Goal: Task Accomplishment & Management: Manage account settings

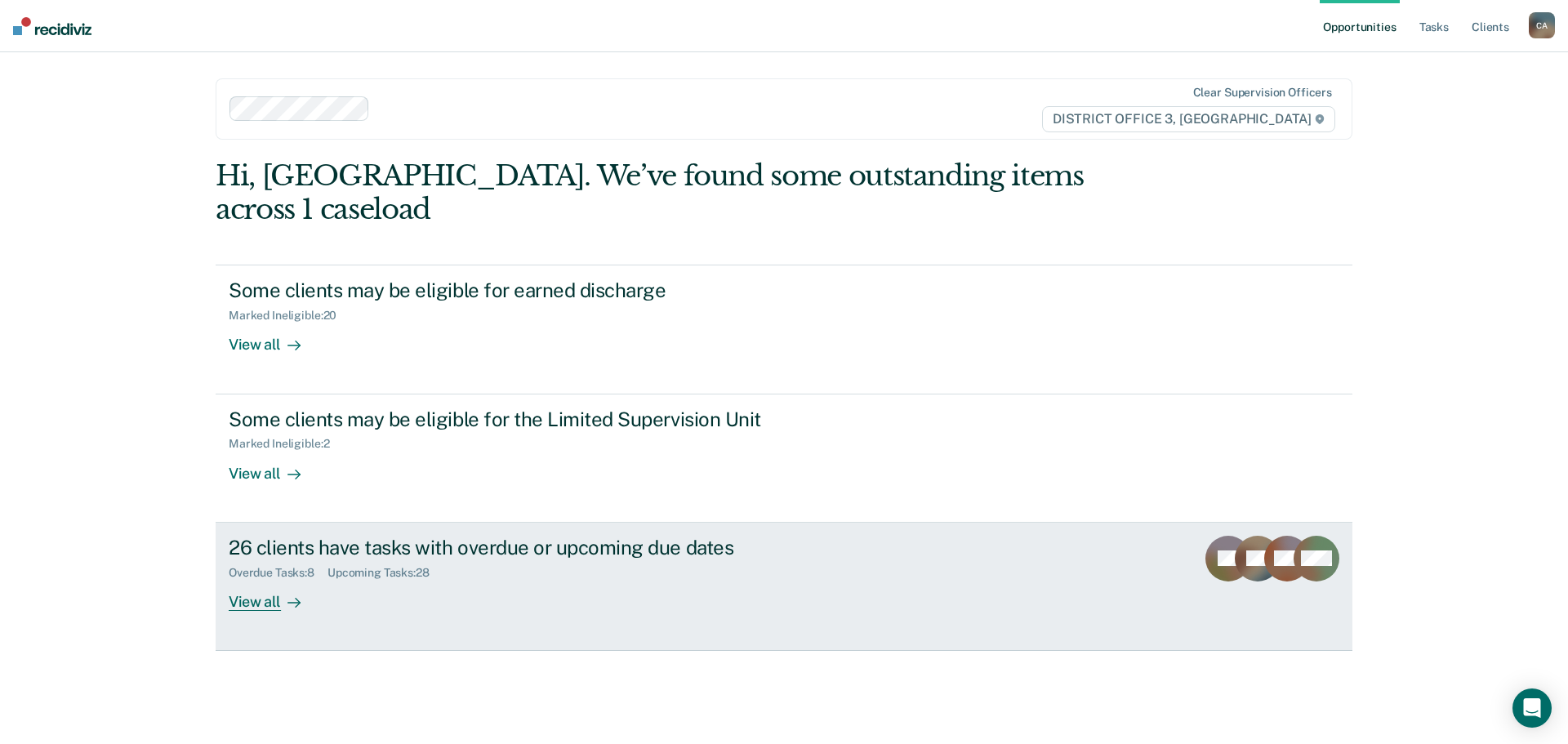
click at [861, 551] on link "26 clients have tasks with overdue or upcoming due dates Overdue Tasks : 8 Upco…" at bounding box center [784, 586] width 1137 height 128
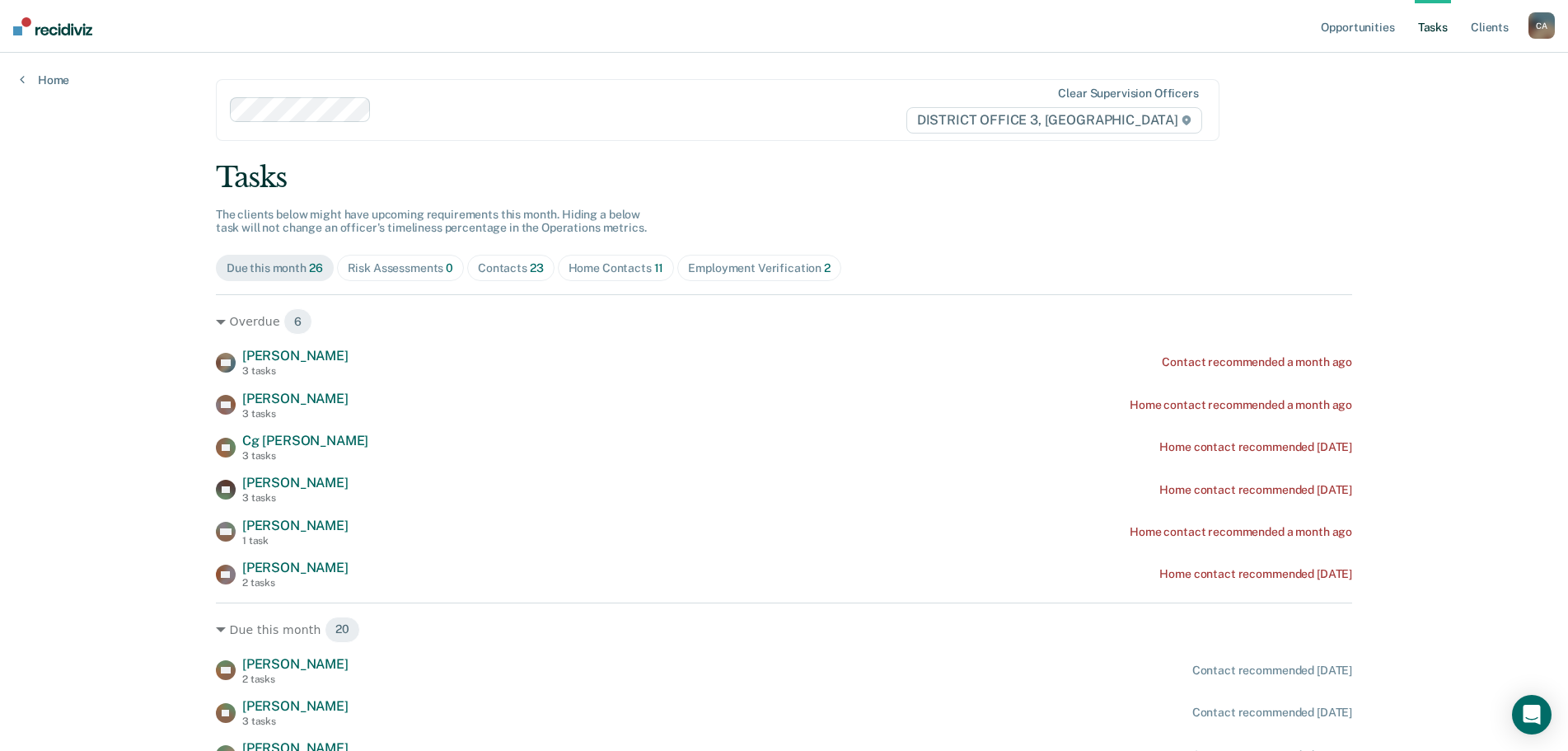
click at [737, 265] on div "Employment Verification 2" at bounding box center [759, 268] width 143 height 14
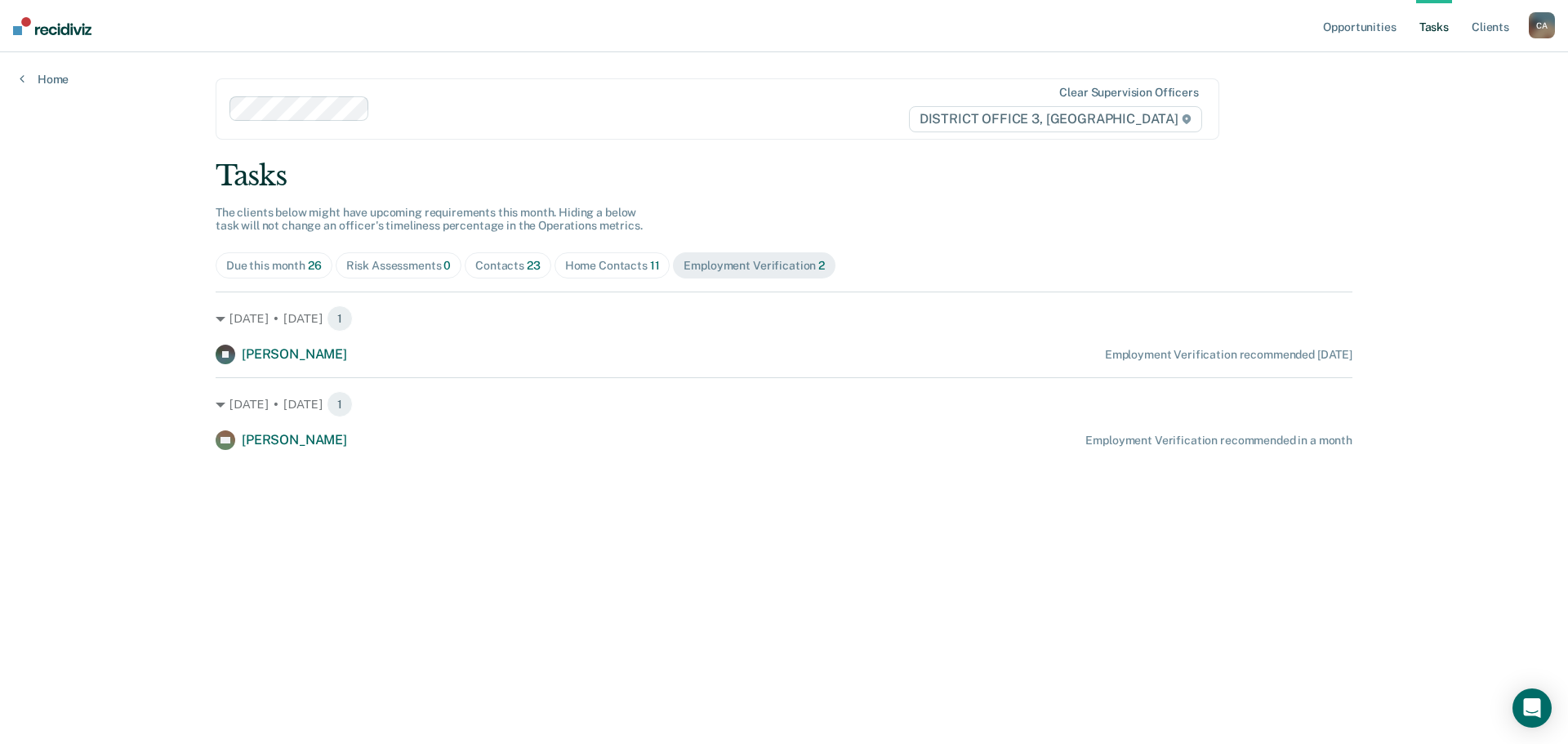
click at [266, 267] on div "Due this month 26" at bounding box center [274, 265] width 96 height 14
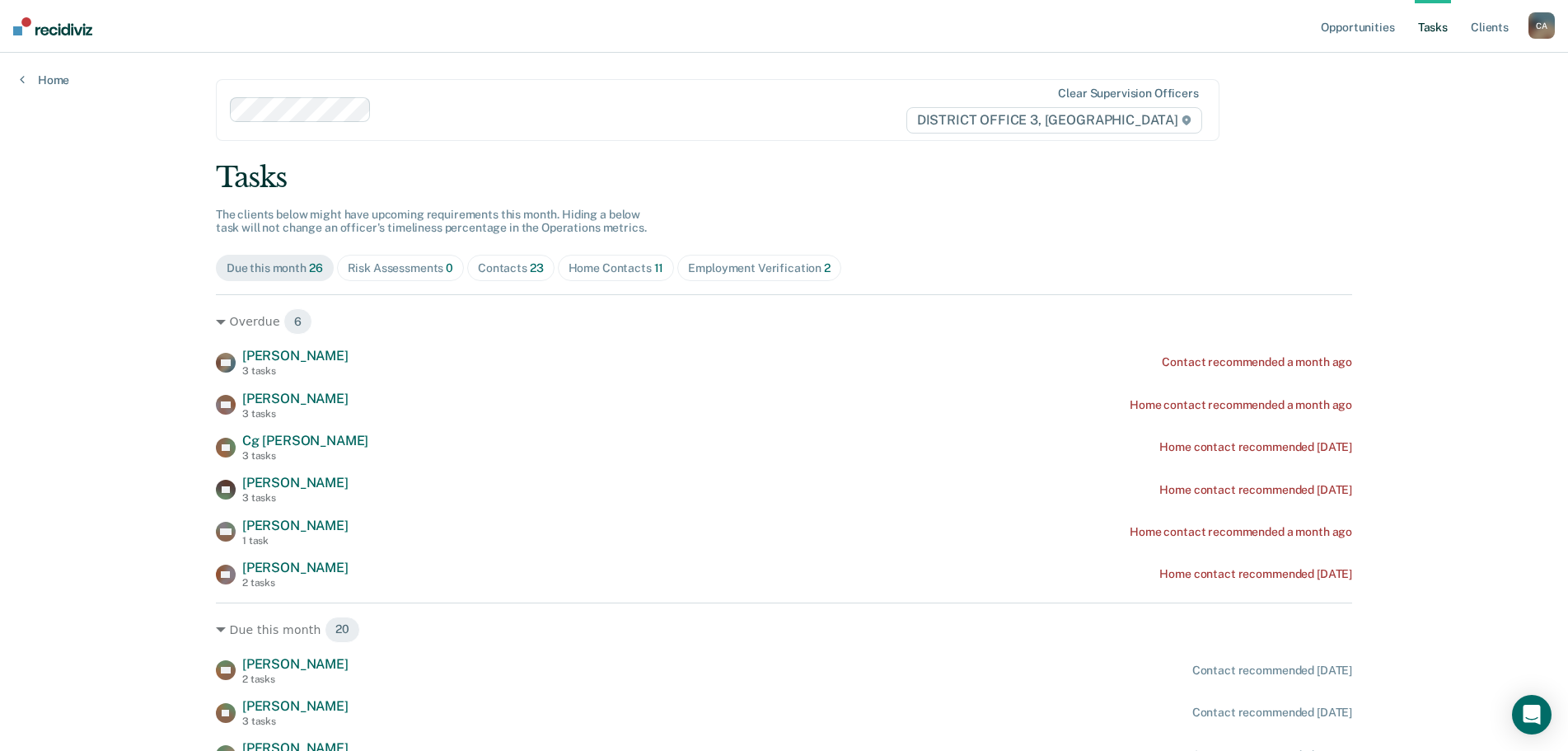
click at [620, 271] on div "Home Contacts 11" at bounding box center [616, 268] width 96 height 14
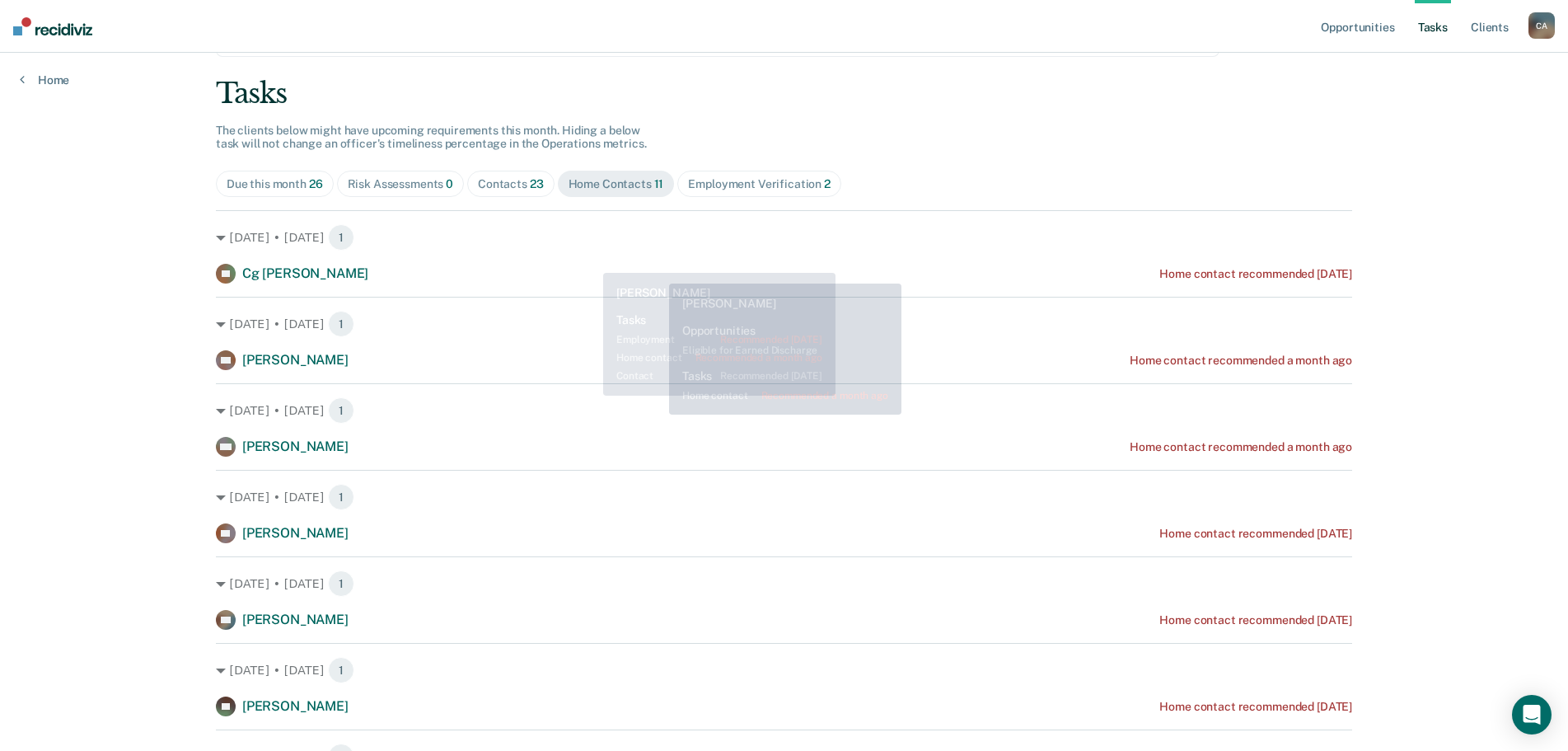
scroll to position [82, 0]
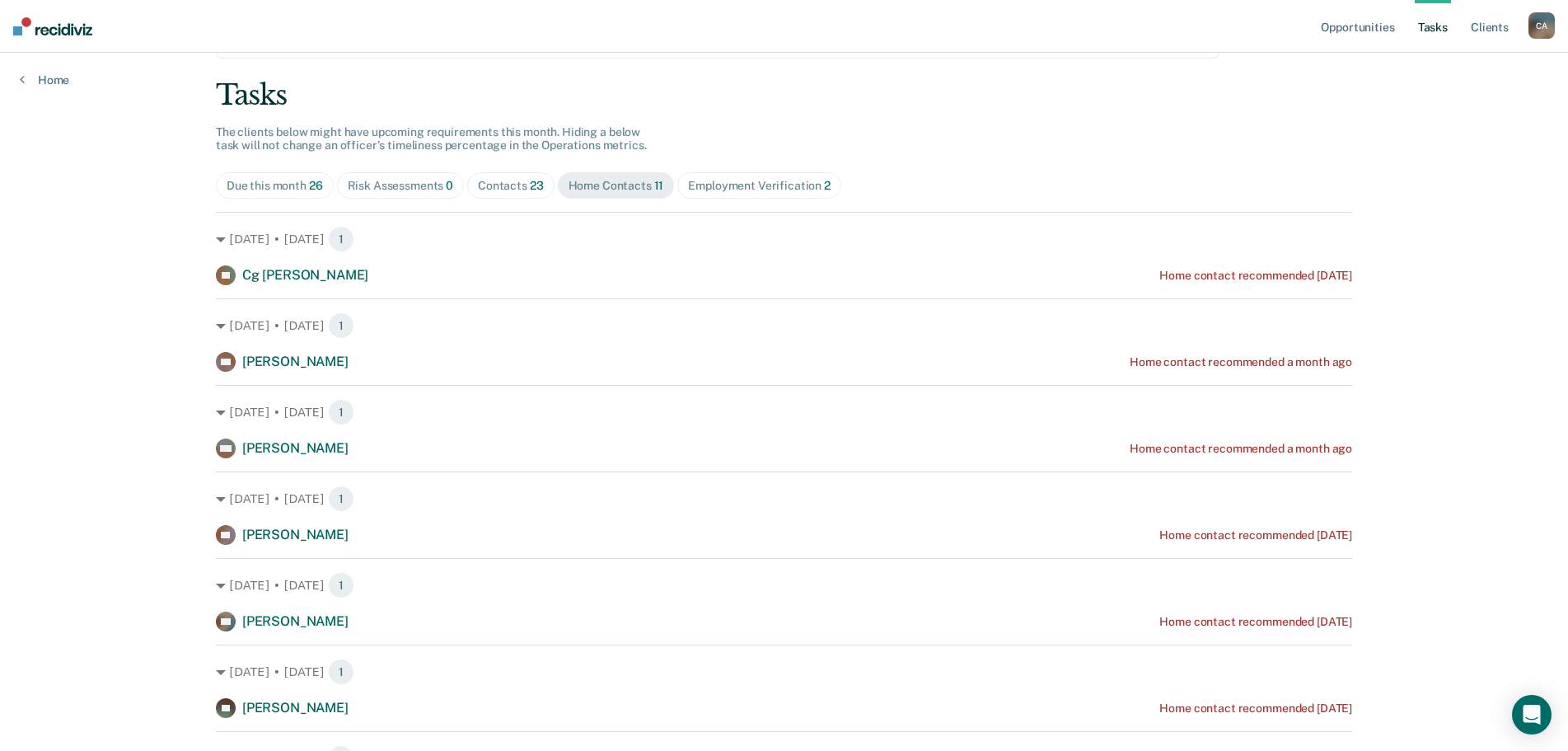
click at [309, 185] on span "26" at bounding box center [316, 185] width 14 height 13
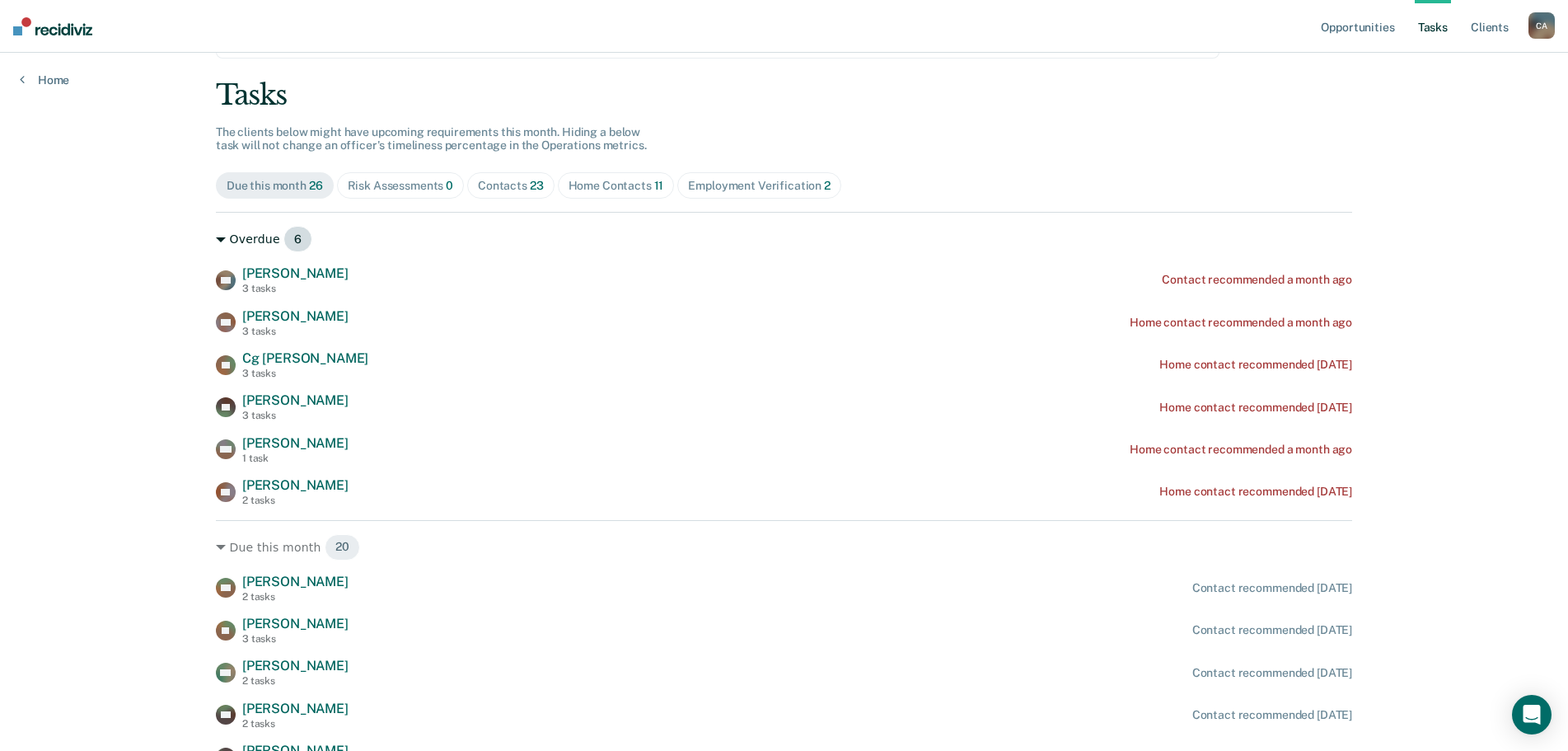
click at [257, 243] on div "Overdue 6" at bounding box center [784, 239] width 1136 height 26
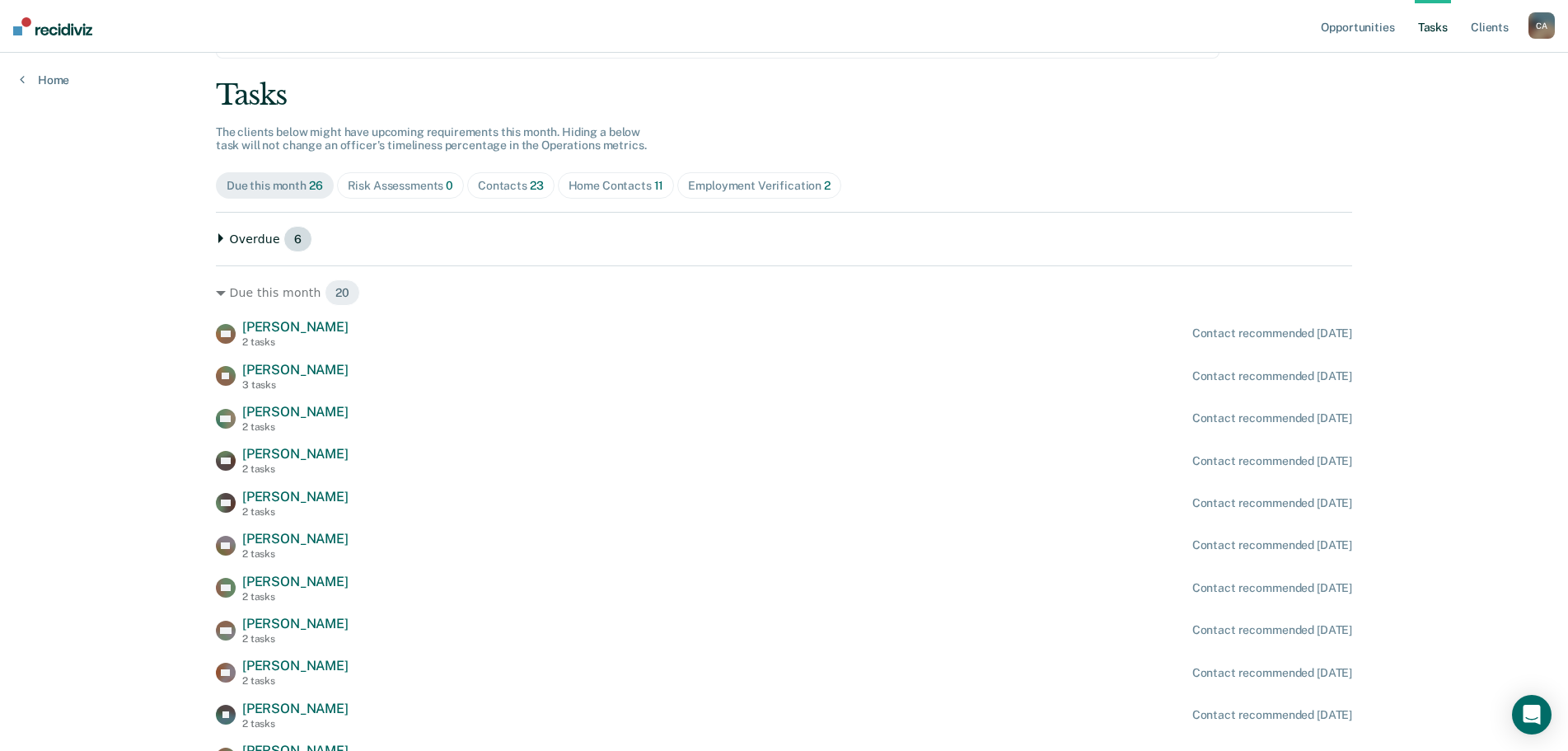
click at [257, 243] on div "Overdue 6" at bounding box center [784, 239] width 1136 height 26
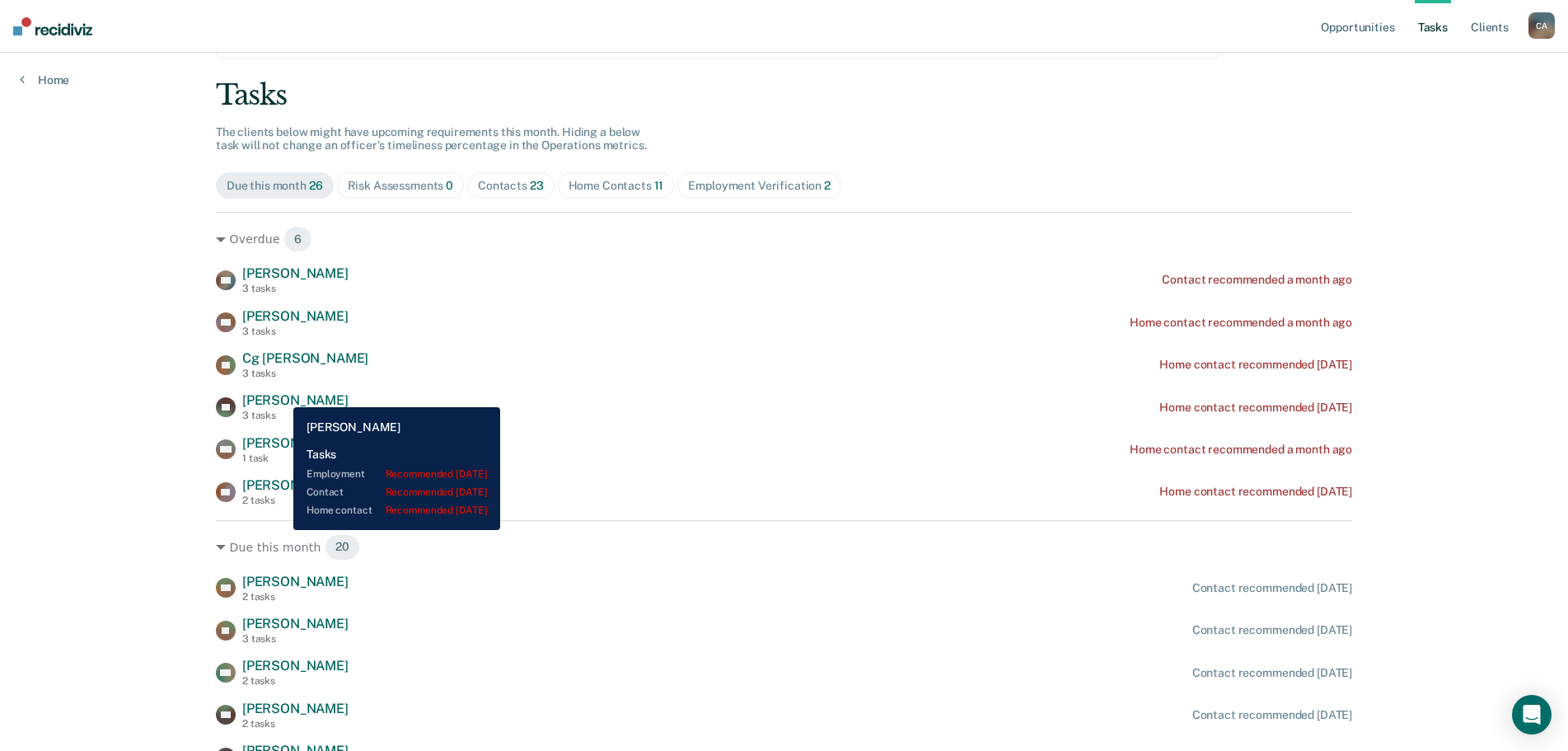
click at [281, 395] on span "[PERSON_NAME]" at bounding box center [295, 400] width 106 height 16
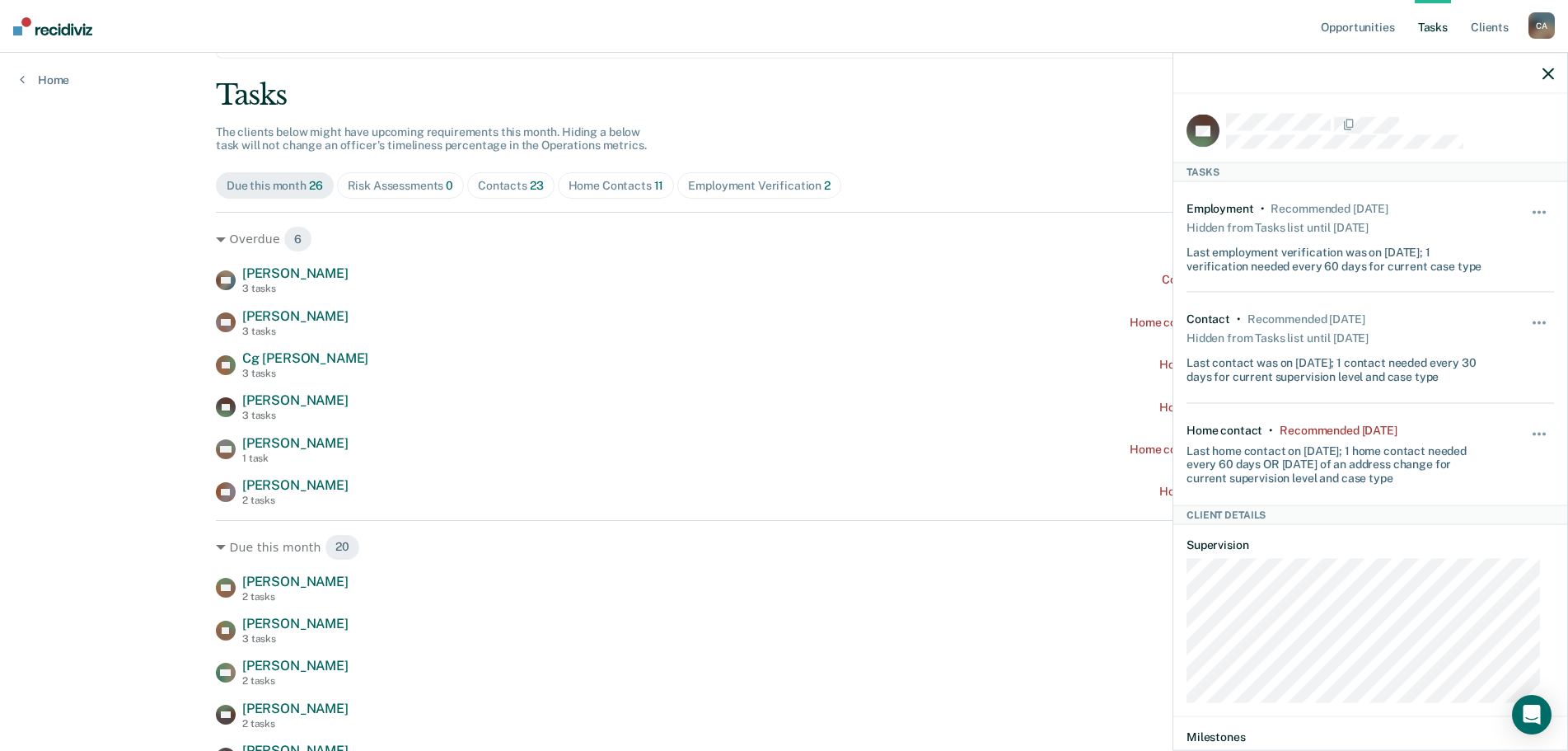
click at [992, 107] on div "Tasks" at bounding box center [784, 95] width 1136 height 34
click at [1545, 73] on icon "button" at bounding box center [1548, 73] width 12 height 12
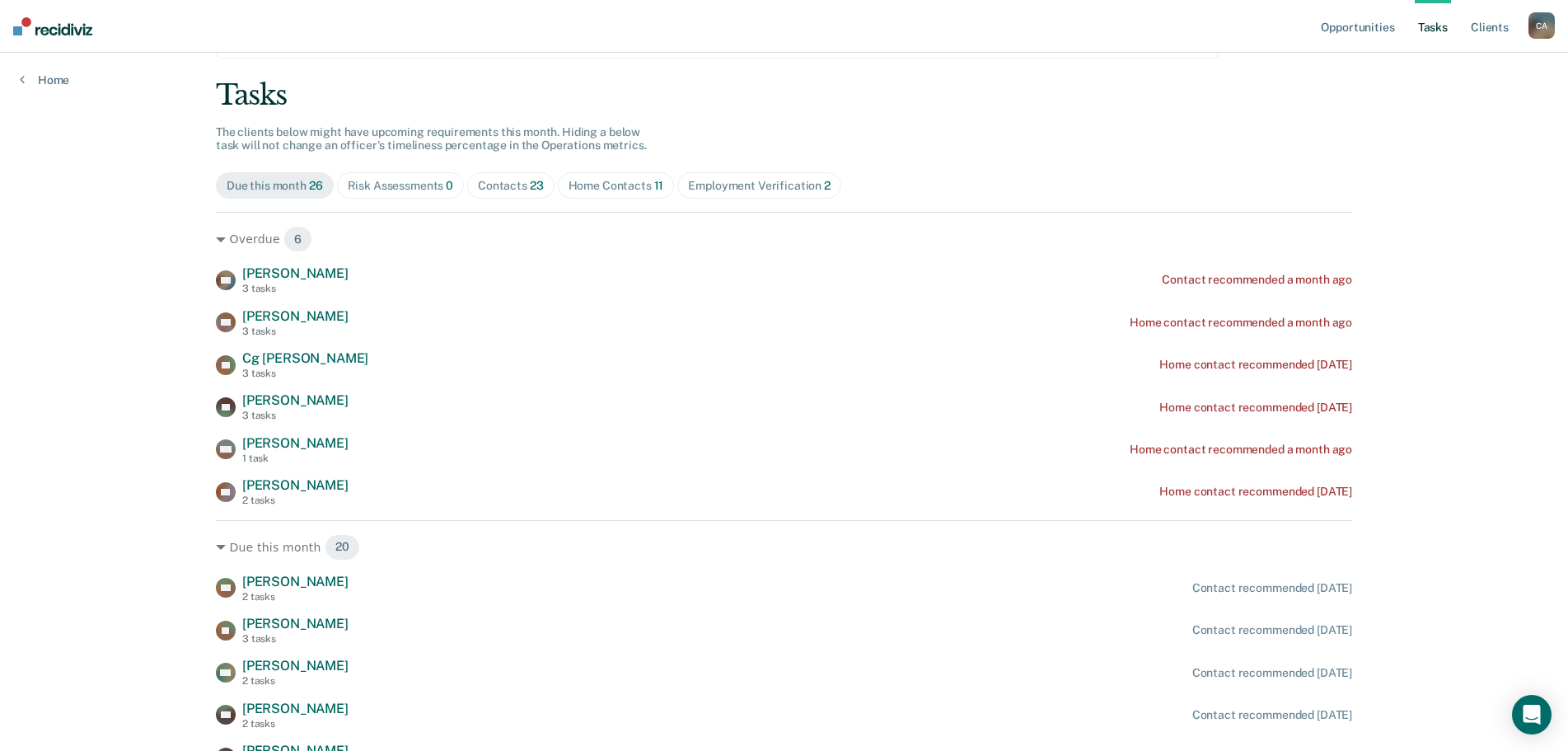
click at [494, 188] on div "Contacts 23" at bounding box center [511, 185] width 66 height 14
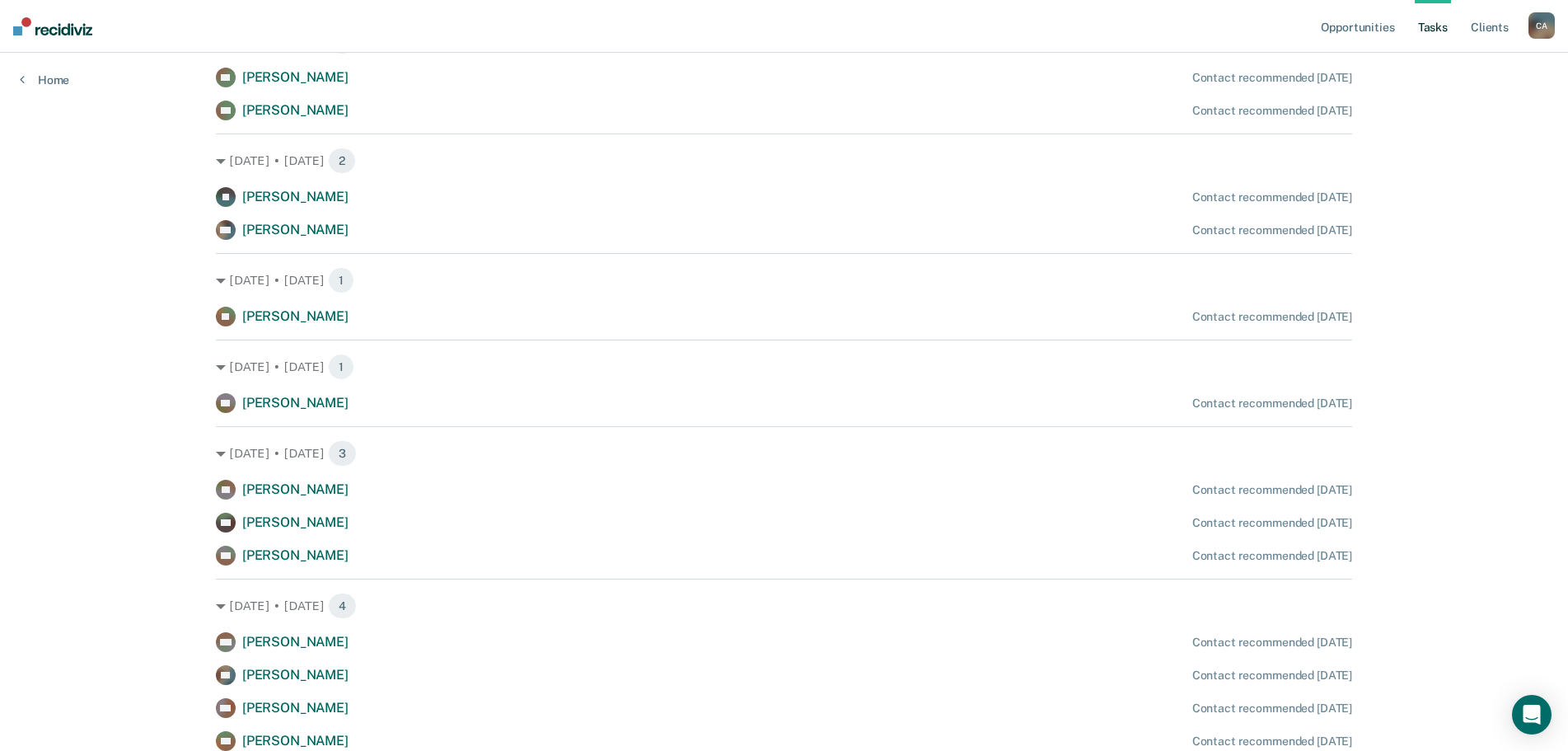
scroll to position [890, 0]
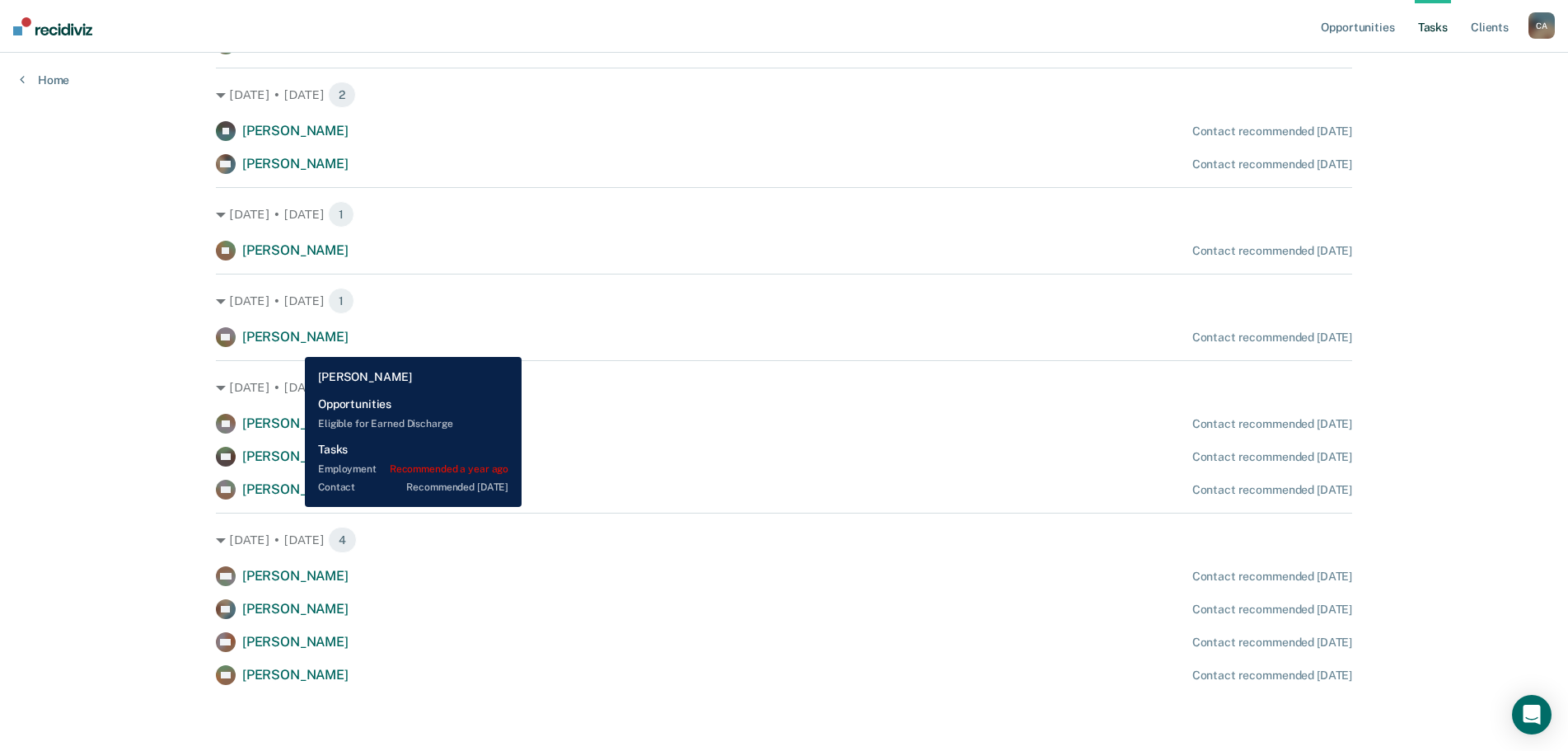
click at [292, 342] on span "[PERSON_NAME]" at bounding box center [295, 336] width 106 height 16
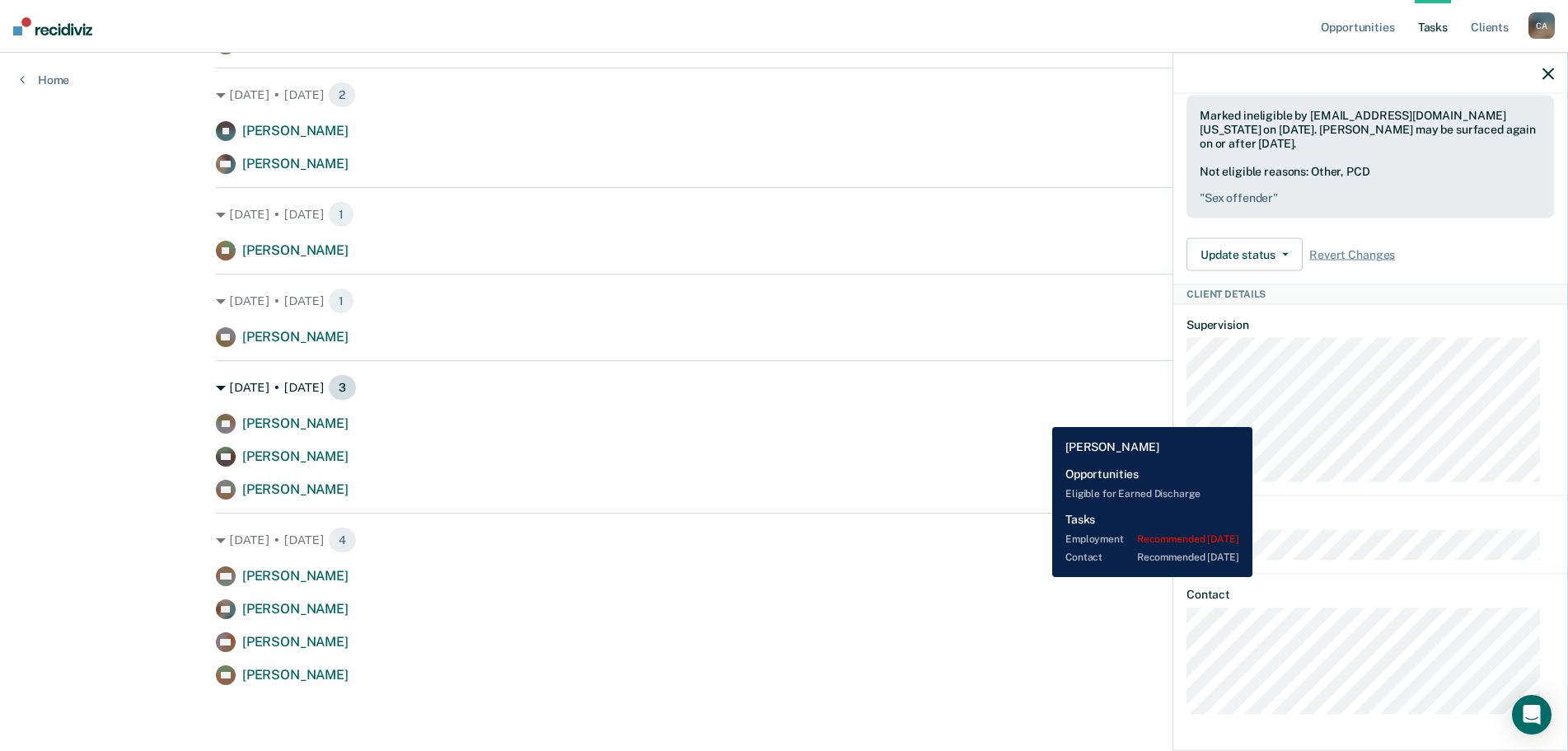
drag, startPoint x: 1040, startPoint y: 415, endPoint x: 1046, endPoint y: 377, distance: 38.5
click at [1039, 415] on div "DT [PERSON_NAME] Contact recommended [DATE]" at bounding box center [784, 424] width 1136 height 20
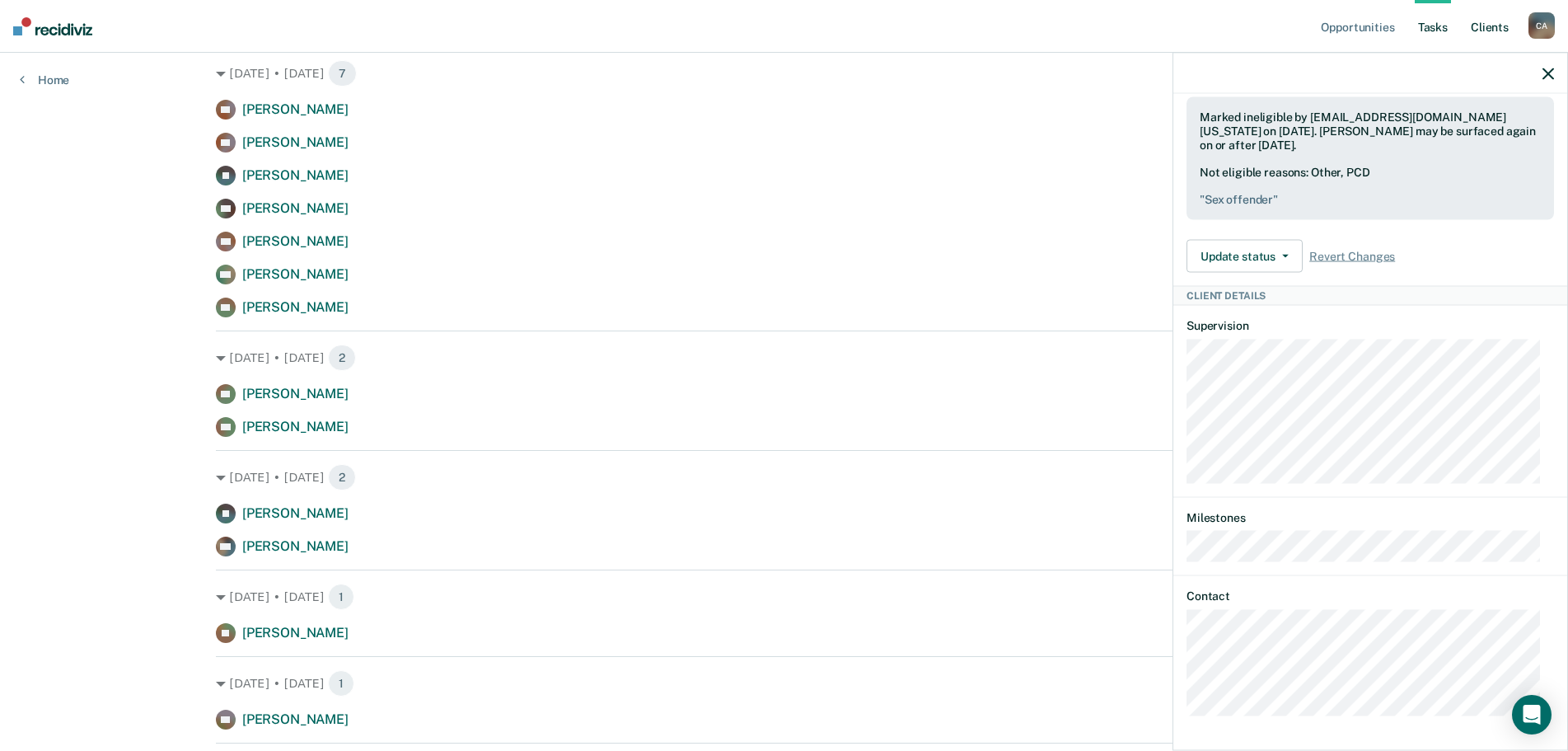
scroll to position [478, 0]
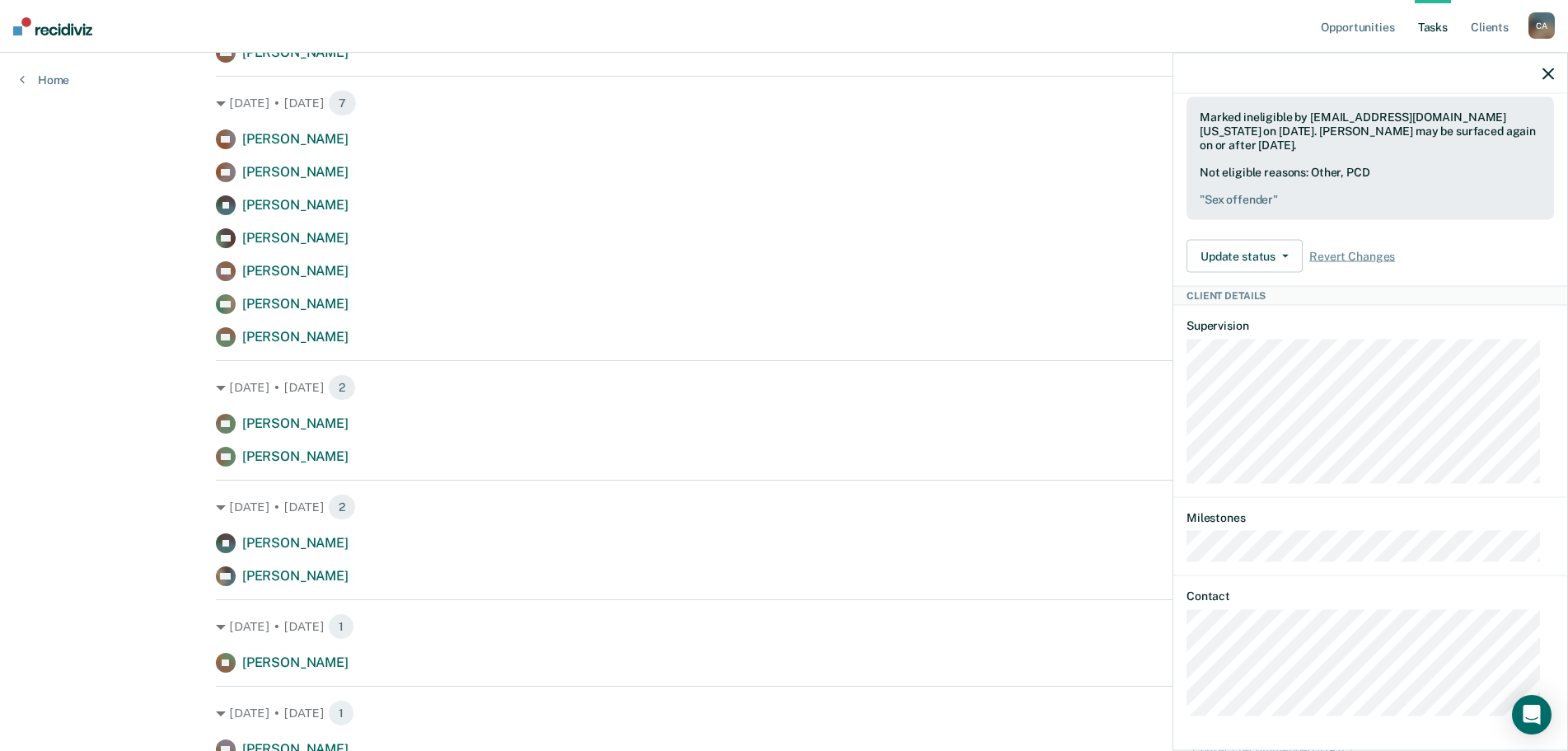
click at [1555, 75] on div at bounding box center [1370, 73] width 394 height 41
